Goal: Transaction & Acquisition: Subscribe to service/newsletter

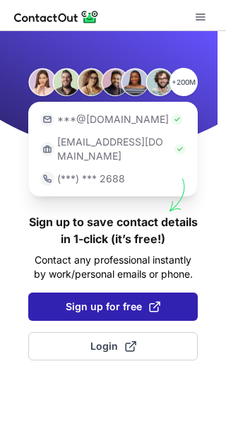
click at [87, 299] on span "Sign up for free" at bounding box center [113, 306] width 95 height 14
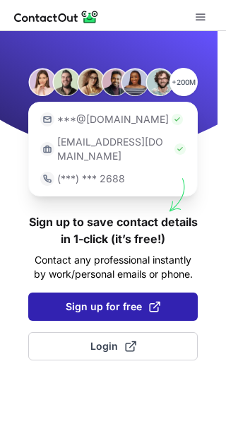
click at [87, 299] on span "Sign up for free" at bounding box center [113, 306] width 95 height 14
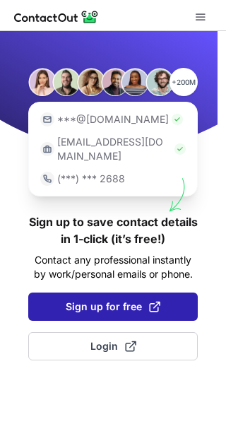
click at [87, 299] on span "Sign up for free" at bounding box center [113, 306] width 95 height 14
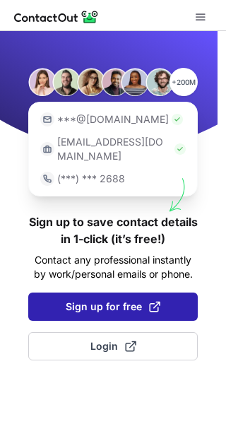
click at [63, 295] on button "Sign up for free" at bounding box center [112, 306] width 169 height 28
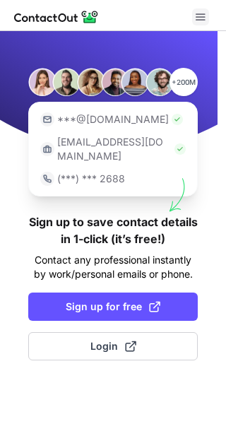
click at [205, 17] on span at bounding box center [200, 16] width 11 height 11
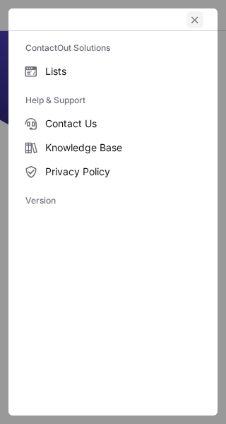
click at [191, 27] on button "left-button" at bounding box center [194, 19] width 17 height 17
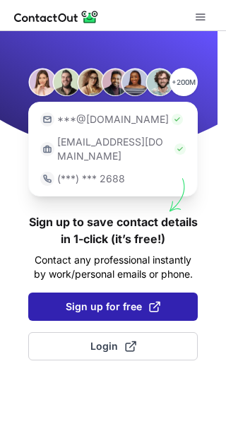
click at [100, 299] on span "Sign up for free" at bounding box center [113, 306] width 95 height 14
click at [81, 300] on button "Sign up for free" at bounding box center [112, 306] width 169 height 28
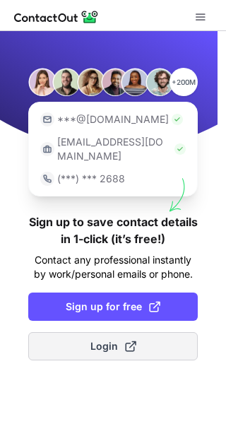
click at [111, 339] on span "Login" at bounding box center [113, 346] width 46 height 14
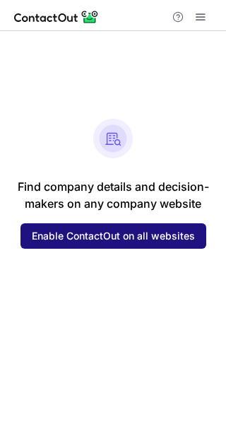
click at [132, 238] on span "Enable ContactOut on all websites" at bounding box center [113, 235] width 163 height 11
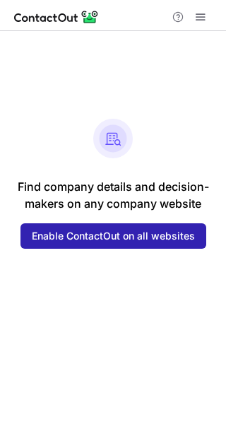
click at [132, 119] on img at bounding box center [113, 139] width 40 height 40
click at [115, 131] on img at bounding box center [113, 139] width 40 height 40
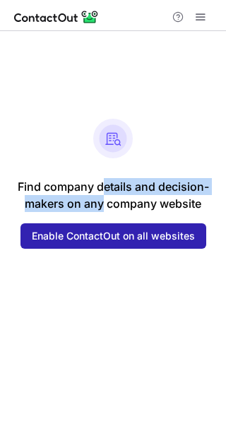
click at [104, 212] on div "Find company details and decision- makers on any company website Enable Contact…" at bounding box center [113, 184] width 226 height 130
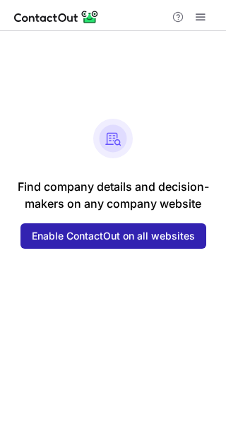
click at [124, 214] on div "Find company details and decision- makers on any company website Enable Contact…" at bounding box center [113, 184] width 226 height 130
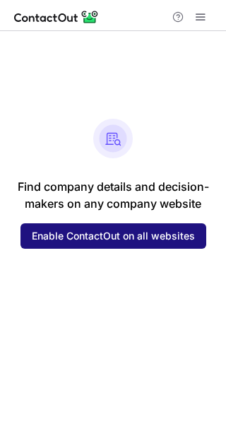
click at [128, 234] on span "Enable ContactOut on all websites" at bounding box center [113, 235] width 163 height 11
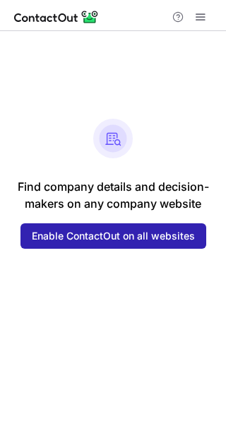
drag, startPoint x: 146, startPoint y: 136, endPoint x: 147, endPoint y: 115, distance: 21.2
click at [147, 136] on div "Find company details and decision- makers on any company website Enable Contact…" at bounding box center [113, 184] width 226 height 130
click at [198, 18] on span at bounding box center [200, 16] width 11 height 11
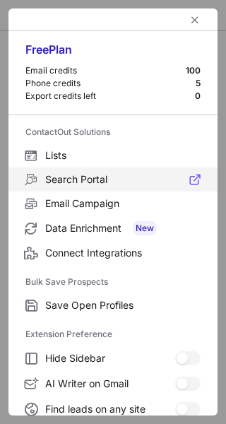
click at [74, 180] on span "Search Portal" at bounding box center [122, 179] width 155 height 13
